Goal: Complete application form

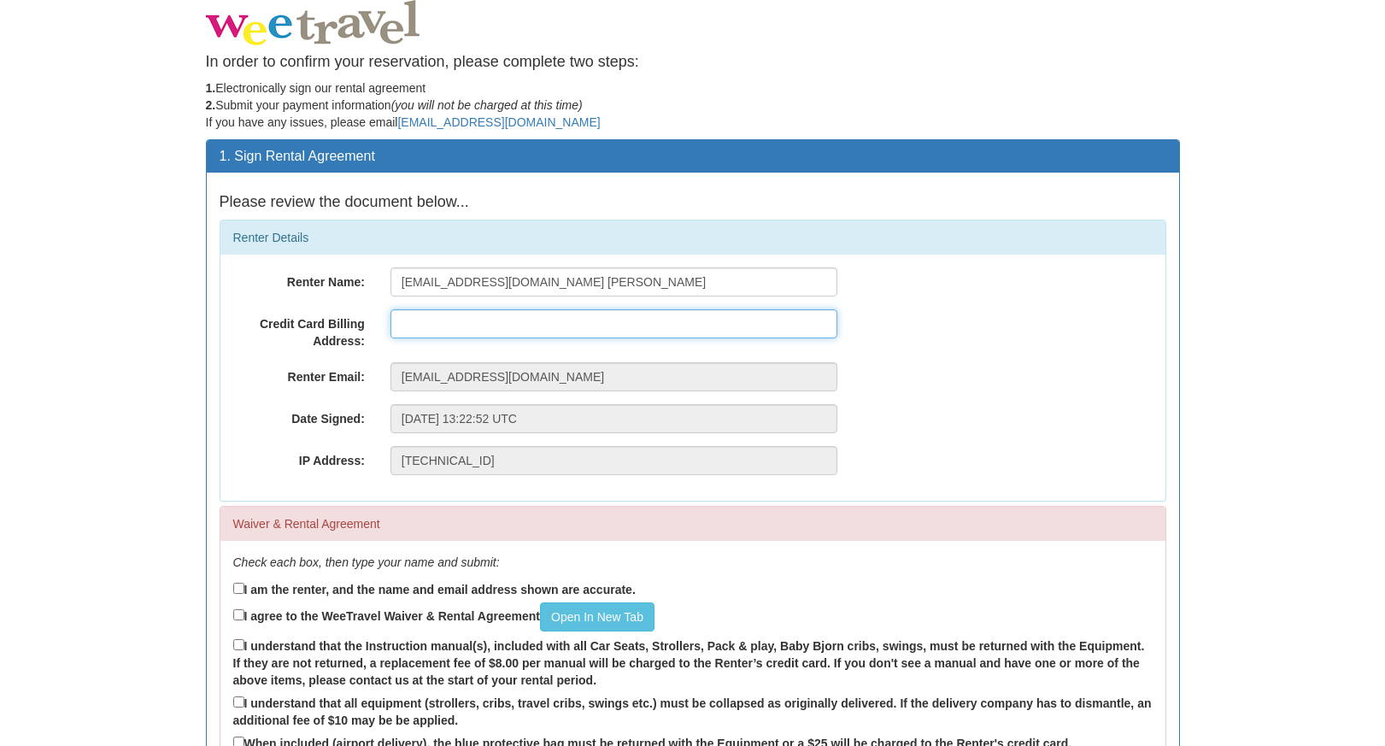
click at [510, 325] on input "text" at bounding box center [613, 323] width 447 height 29
click at [536, 325] on input "[STREET_ADDRESS][PERSON_NAME]" at bounding box center [613, 323] width 447 height 29
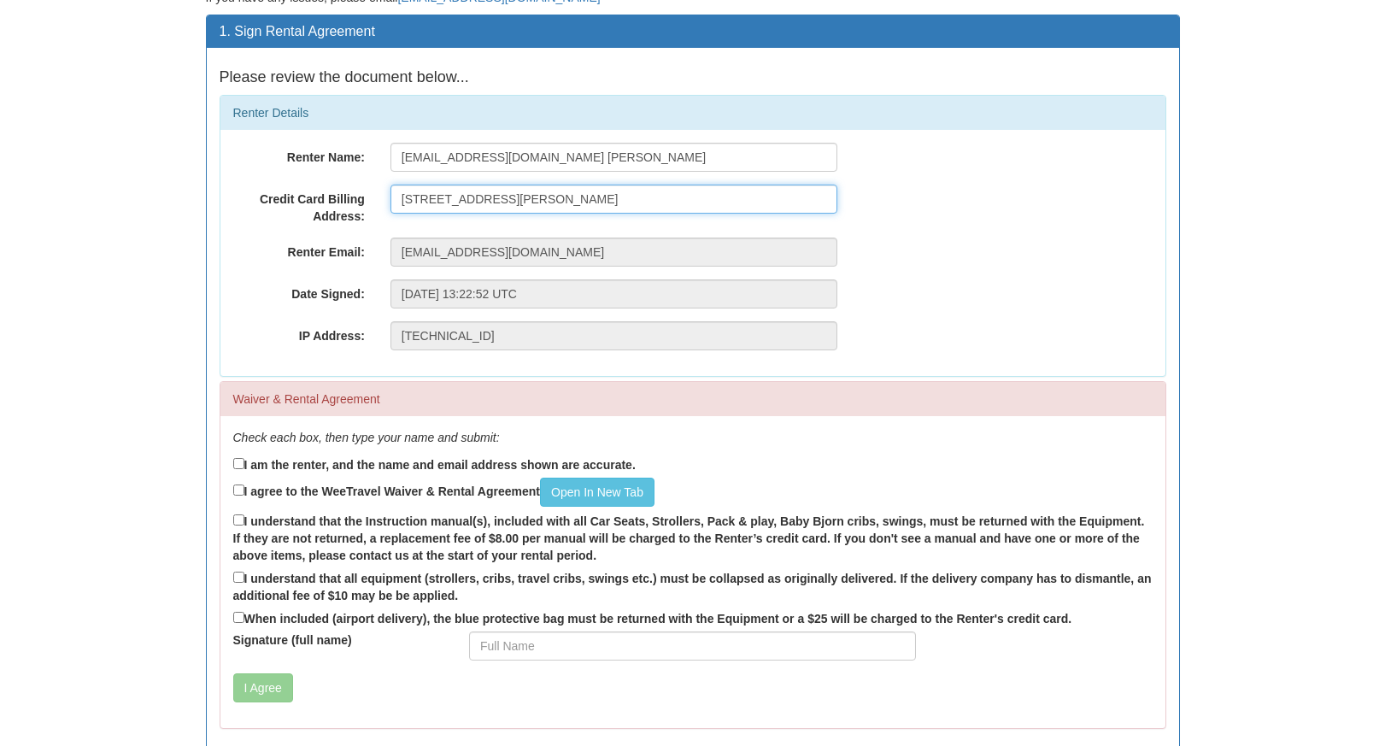
scroll to position [153, 0]
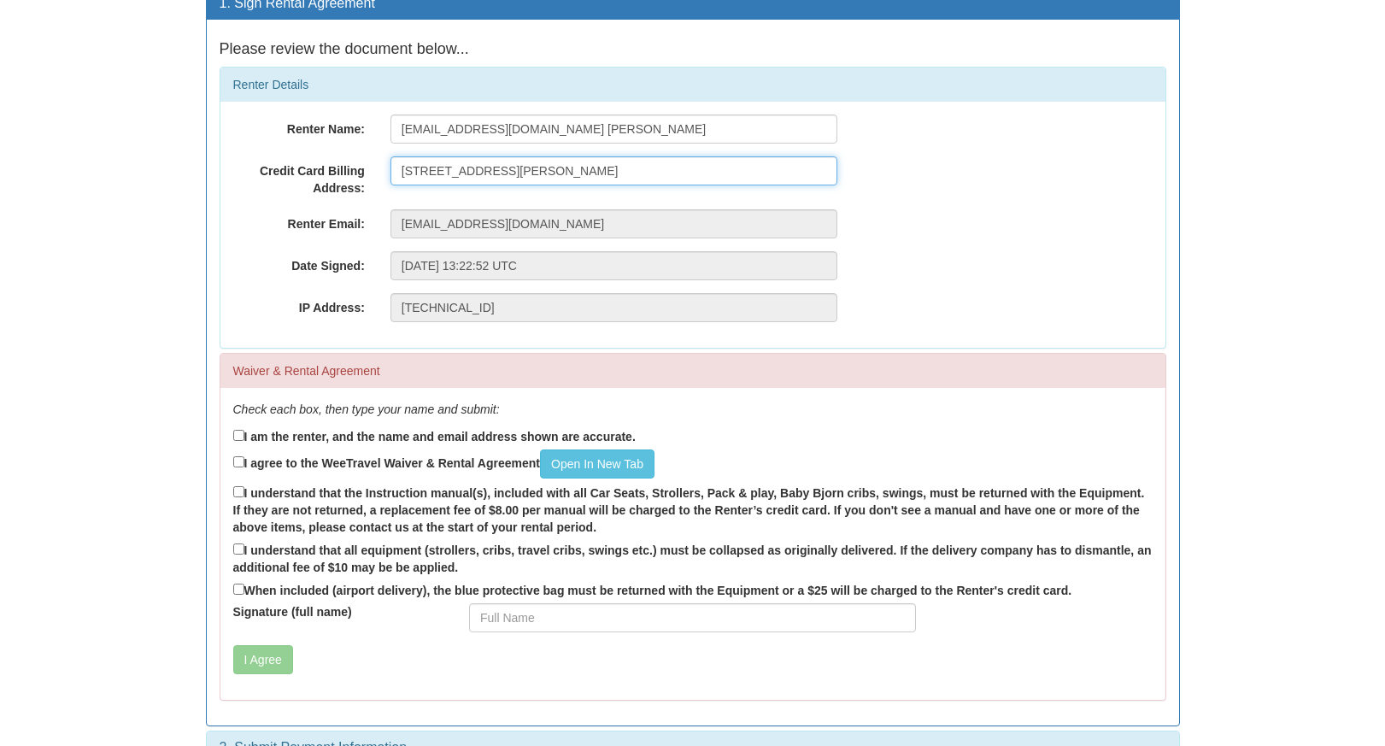
type input "[STREET_ADDRESS][PERSON_NAME]"
click at [240, 435] on input "I am the renter, and the name and email address shown are accurate." at bounding box center [238, 435] width 11 height 11
checkbox input "true"
click at [239, 456] on input "I agree to the WeeTravel Waiver & Rental Agreement Open In [GEOGRAPHIC_DATA]" at bounding box center [238, 461] width 11 height 11
checkbox input "true"
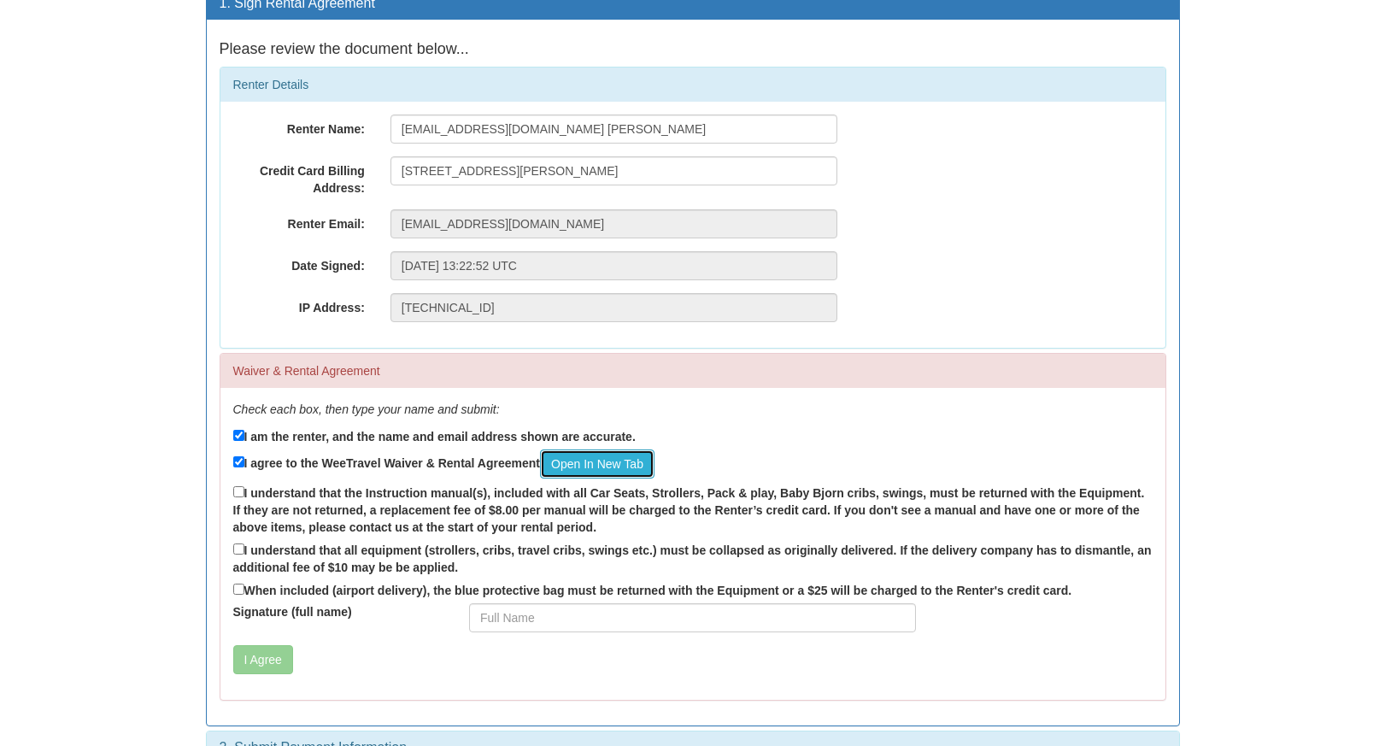
click at [618, 455] on link "Open In New Tab" at bounding box center [597, 463] width 114 height 29
click at [239, 492] on input "I understand that the Instruction manual(s), included with all Car Seats, Strol…" at bounding box center [238, 491] width 11 height 11
checkbox input "true"
click at [235, 543] on input "I understand that all equipment (strollers, cribs, travel cribs, swings etc.) m…" at bounding box center [238, 548] width 11 height 11
checkbox input "true"
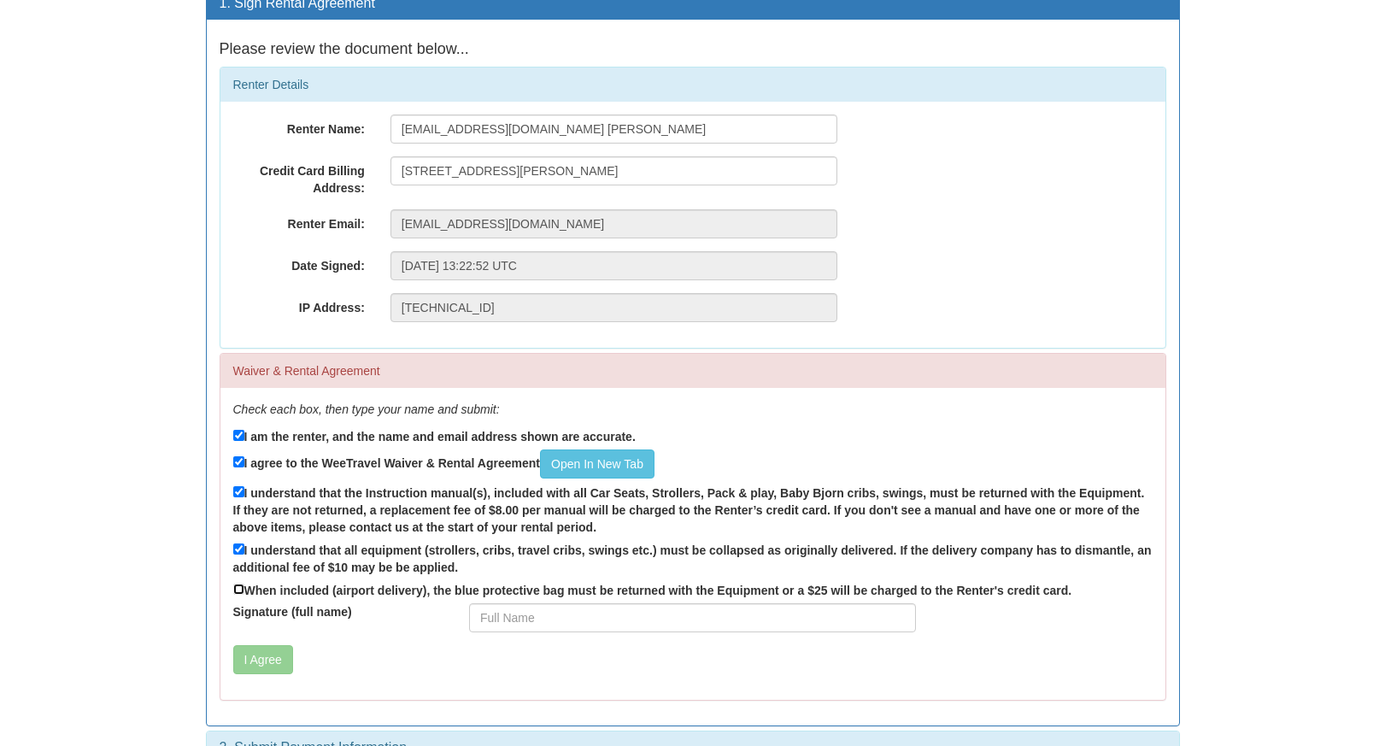
click at [233, 586] on input "When included (airport delivery), the blue protective bag must be returned with…" at bounding box center [238, 588] width 11 height 11
checkbox input "true"
click at [498, 611] on input "Signature (full name)" at bounding box center [692, 617] width 447 height 29
type input "[PERSON_NAME]"
click at [264, 664] on button "I Agree" at bounding box center [263, 659] width 60 height 29
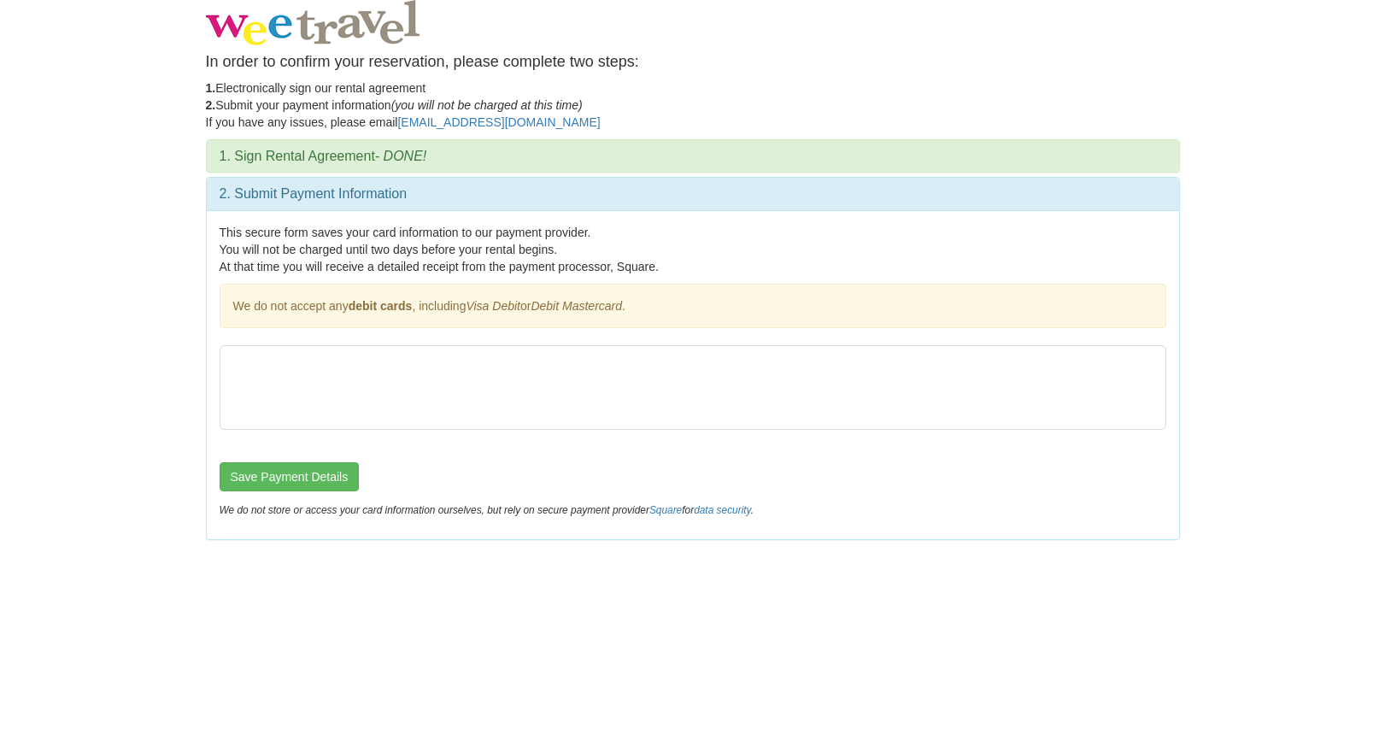
scroll to position [0, 0]
click at [284, 482] on button "Save Payment Details" at bounding box center [290, 476] width 140 height 29
